Goal: Task Accomplishment & Management: Manage account settings

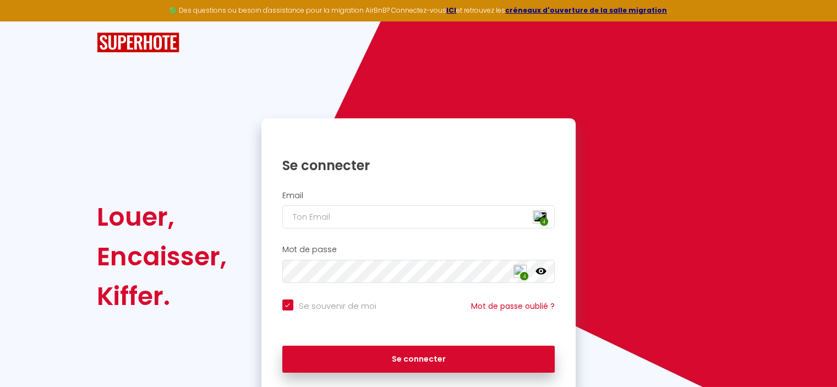
click at [536, 215] on img at bounding box center [539, 216] width 13 height 13
type input "[EMAIL_ADDRESS][DOMAIN_NAME]"
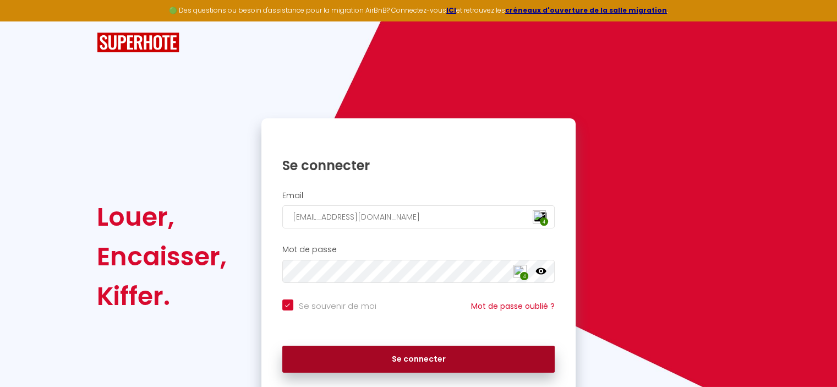
click at [389, 363] on button "Se connecter" at bounding box center [418, 359] width 273 height 28
checkbox input "true"
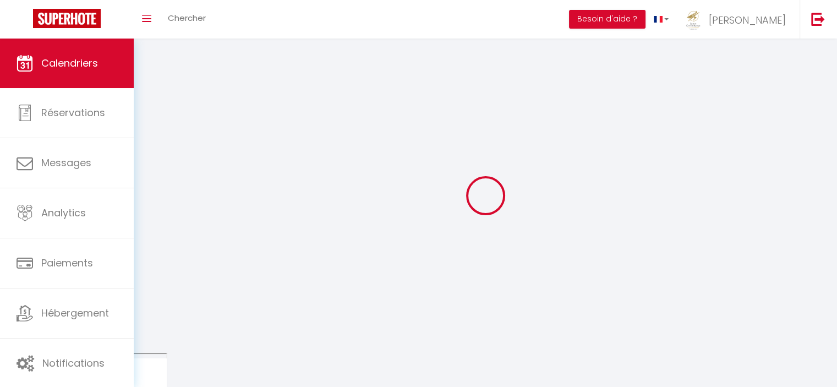
select select
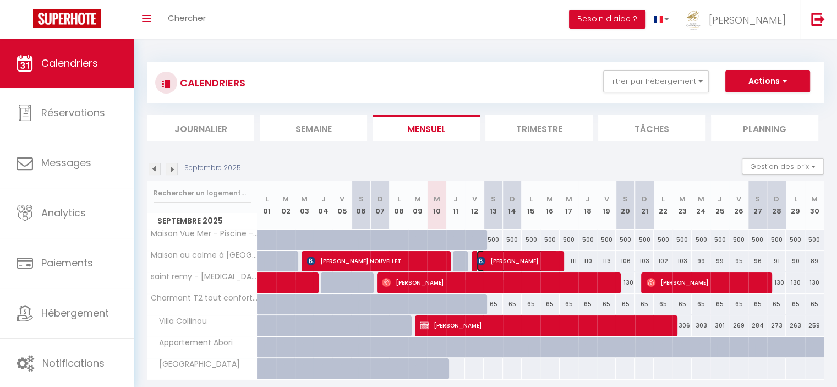
click at [519, 256] on span "[PERSON_NAME]" at bounding box center [516, 260] width 81 height 21
select select "OK"
select select "KO"
select select "0"
select select "1"
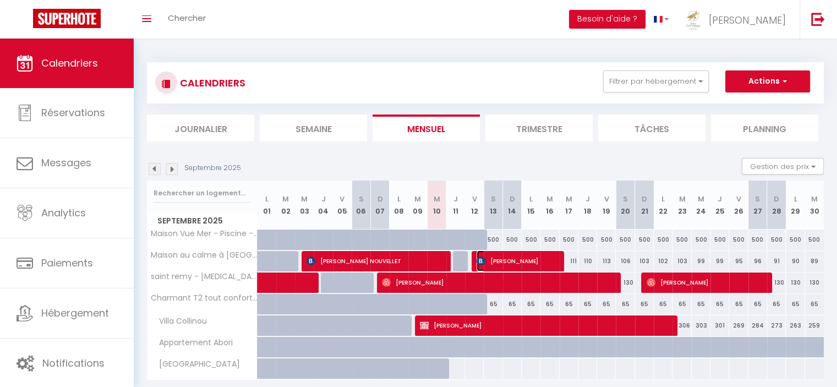
select select "1"
select select
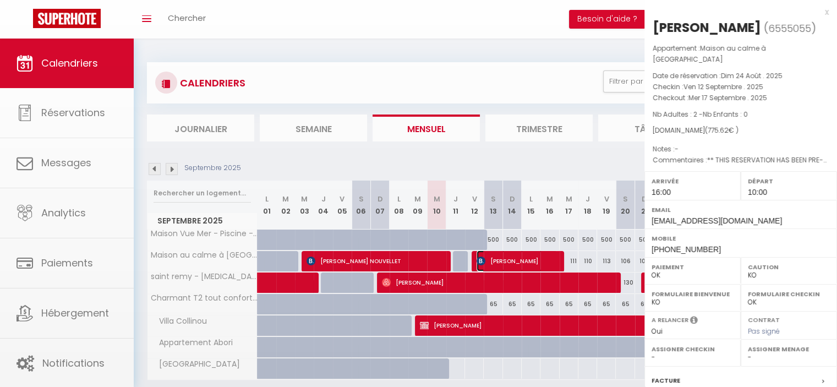
select select "38474"
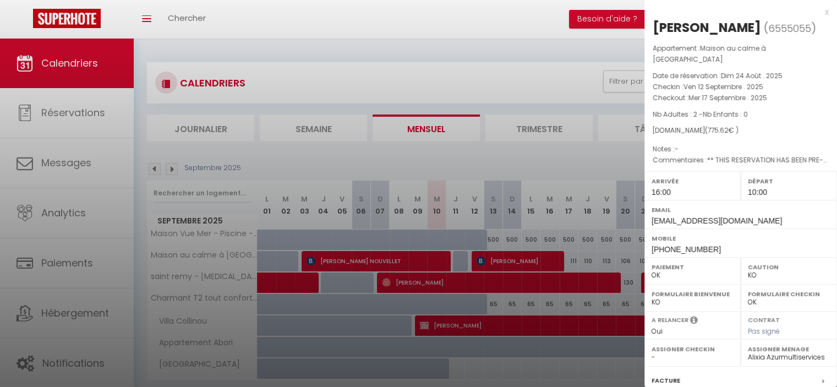
click at [760, 270] on select "OK KO" at bounding box center [789, 275] width 82 height 10
select select "OK"
click at [748, 270] on select "OK KO" at bounding box center [789, 275] width 82 height 10
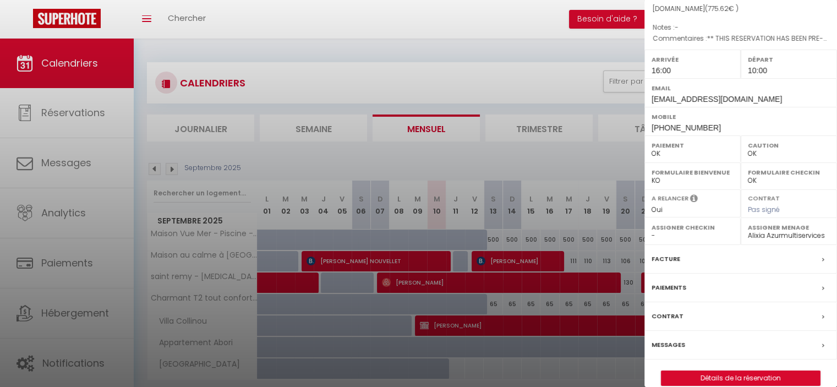
scroll to position [124, 0]
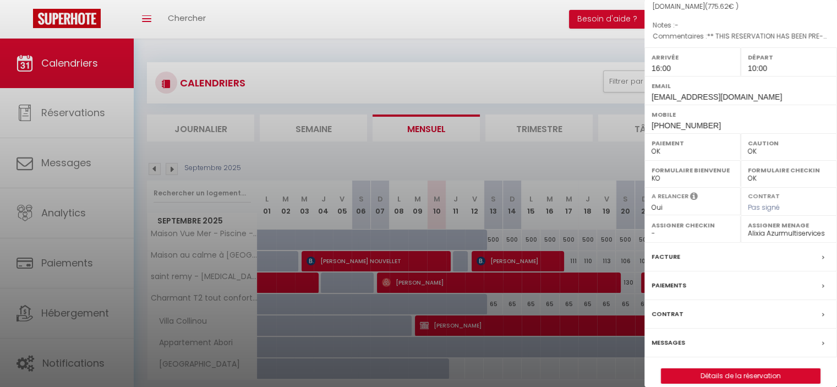
click at [689, 330] on div "Messages" at bounding box center [740, 342] width 193 height 29
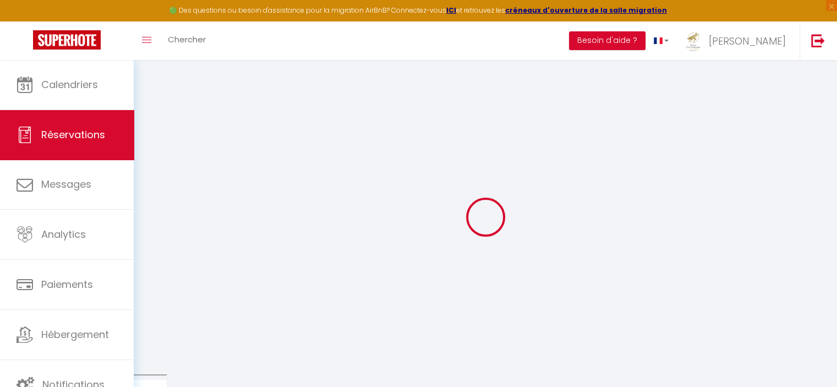
select select
checkbox input "false"
type \?0 "** THIS RESERVATION HAS BEEN PRE-PAID ** Reservation has a cancellation grace p…"
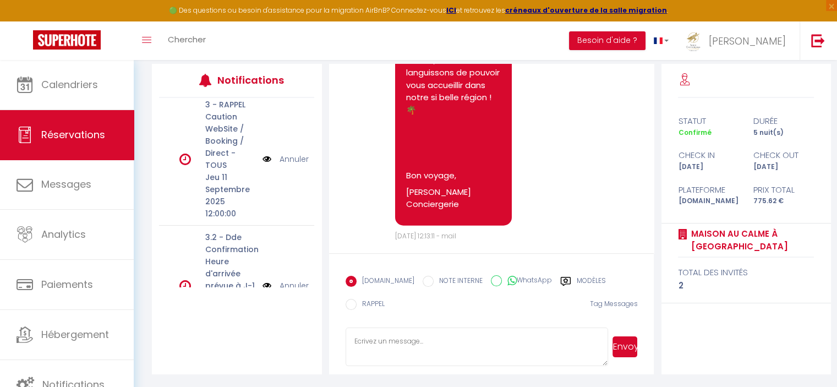
scroll to position [557, 0]
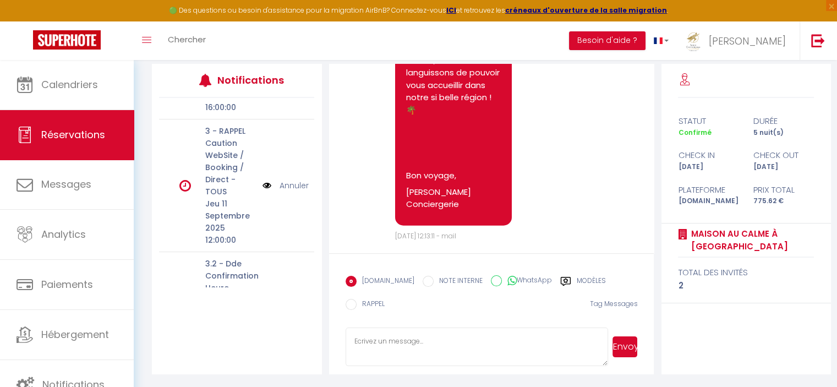
click at [285, 191] on link "Annuler" at bounding box center [293, 185] width 29 height 12
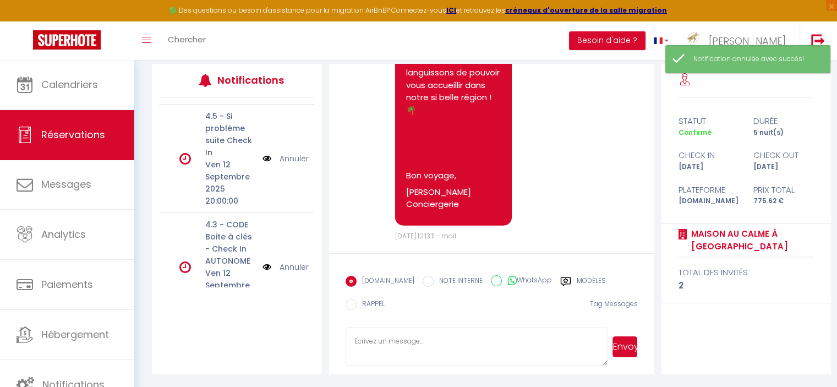
scroll to position [0, 0]
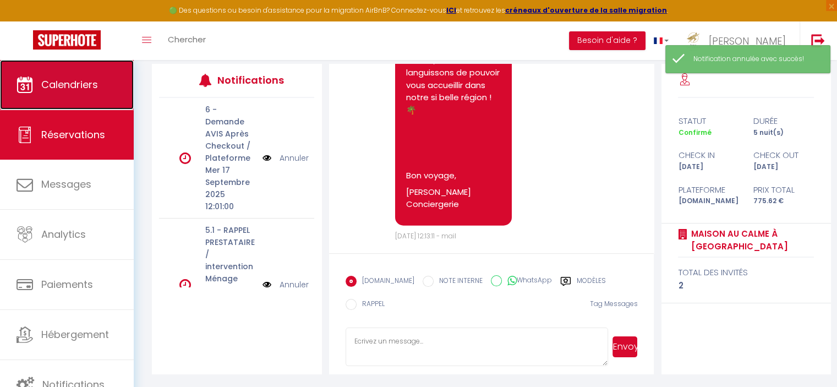
click at [72, 83] on span "Calendriers" at bounding box center [69, 85] width 57 height 14
